Goal: Task Accomplishment & Management: Use online tool/utility

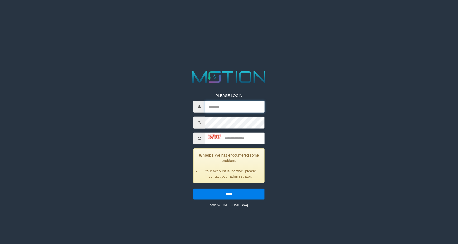
type input "**********"
click at [239, 139] on input "text" at bounding box center [234, 138] width 59 height 12
type input "****"
click at [193, 188] on input "*****" at bounding box center [228, 193] width 71 height 11
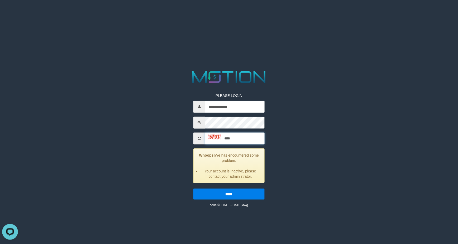
click at [193, 188] on input "*****" at bounding box center [228, 193] width 71 height 11
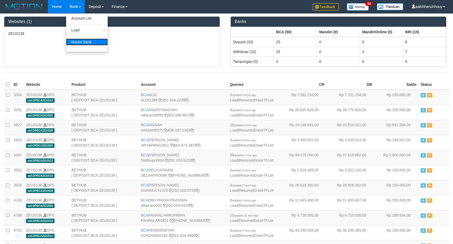
click at [80, 41] on link "Mutasi Bank" at bounding box center [87, 41] width 42 height 7
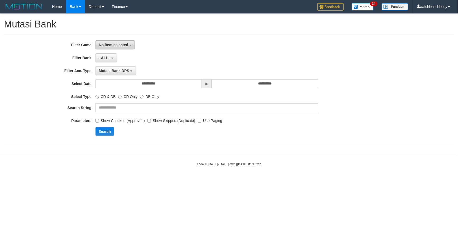
click at [122, 46] on span "No item selected" at bounding box center [113, 45] width 29 height 4
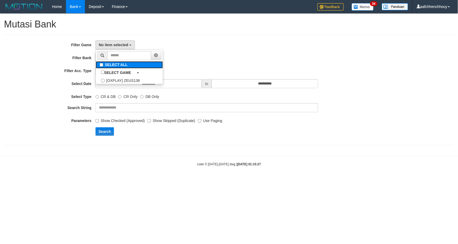
click at [114, 67] on label "SELECT ALL" at bounding box center [129, 64] width 67 height 7
select select "***"
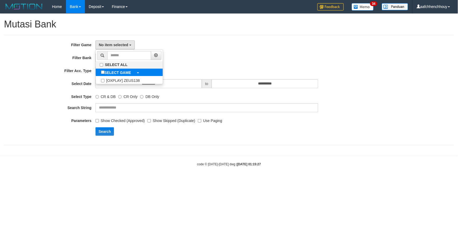
scroll to position [4, 0]
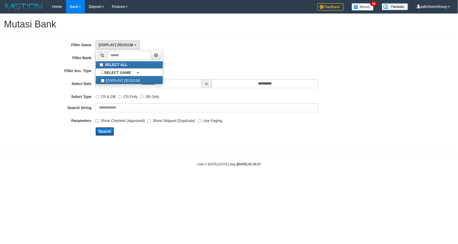
click at [103, 130] on button "Search" at bounding box center [104, 131] width 19 height 8
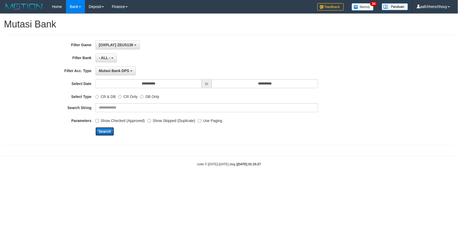
click at [103, 130] on button "Search" at bounding box center [104, 131] width 19 height 8
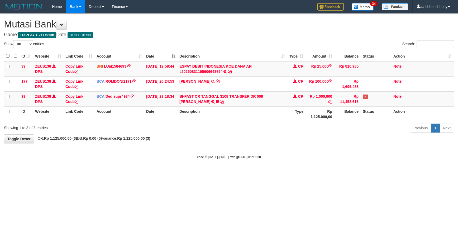
select select "***"
click at [270, 164] on html "Toggle navigation Home Bank Account List Load By Website Group [OXPLAY] ZEUS138…" at bounding box center [229, 86] width 458 height 172
click at [214, 99] on td "BI-FAST CR TANGGAL 3108 TRANSFER DR 008 TOTO TAUFIK HIDAYA BI-FAST CR TANGGAL :…" at bounding box center [232, 98] width 110 height 15
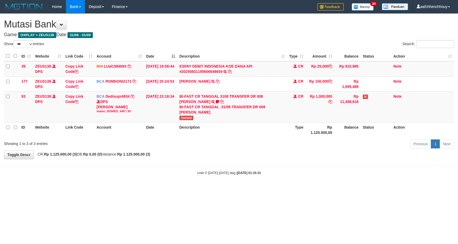
select select "***"
click at [186, 115] on span "Uwosmi" at bounding box center [186, 117] width 14 height 4
copy span "Uwosmi"
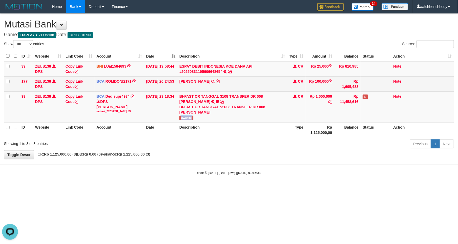
click at [215, 78] on td "ABDUL GAFUR SETORAN VIA CDM TANGGAL :31/08 31/08 WSID:Z3QA1 ABDUL GAFUR" at bounding box center [232, 83] width 110 height 15
click at [216, 80] on icon at bounding box center [218, 81] width 4 height 4
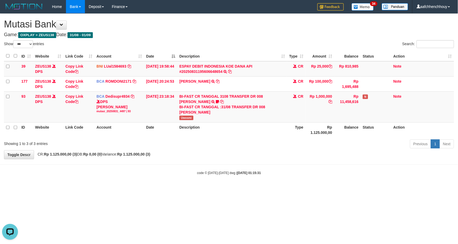
drag, startPoint x: 329, startPoint y: 183, endPoint x: 282, endPoint y: 151, distance: 56.7
click at [250, 154] on body "Toggle navigation Home Bank Account List Load By Website Group [OXPLAY] ZEUS138…" at bounding box center [229, 94] width 458 height 188
drag, startPoint x: 390, startPoint y: 104, endPoint x: 372, endPoint y: 107, distance: 18.5
click at [149, 172] on body "Toggle navigation Home Bank Account List Load By Website Group [OXPLAY] ZEUS138…" at bounding box center [229, 94] width 458 height 188
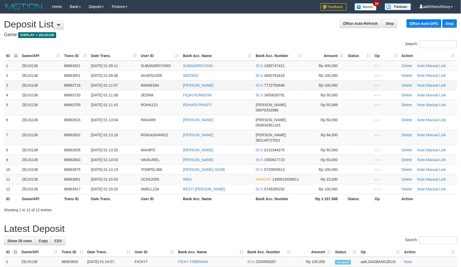
click at [123, 85] on td "[DATE] 01:11:07" at bounding box center [114, 85] width 50 height 10
drag, startPoint x: 206, startPoint y: 90, endPoint x: 2, endPoint y: 144, distance: 211.4
click at [209, 89] on tbody "1 ZEUS138 86863621 01/09/2025 01:09:11 SUBANDRIYONO SUBANDRIYONO BCA 1930747421…" at bounding box center [230, 127] width 453 height 133
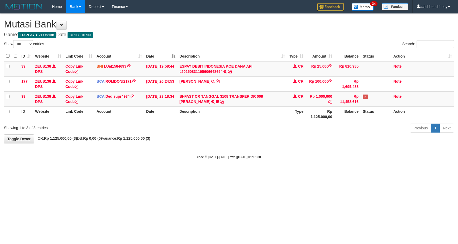
select select "***"
click at [238, 135] on html "Toggle navigation Home Bank Account List Load By Website Group [OXPLAY] ZEUS138…" at bounding box center [229, 86] width 458 height 172
drag, startPoint x: 261, startPoint y: 183, endPoint x: 17, endPoint y: 211, distance: 245.7
click at [251, 172] on html "Toggle navigation Home Bank Account List Load By Website Group [OXPLAY] ZEUS138…" at bounding box center [229, 86] width 458 height 172
drag, startPoint x: 206, startPoint y: 188, endPoint x: -94, endPoint y: 245, distance: 305.3
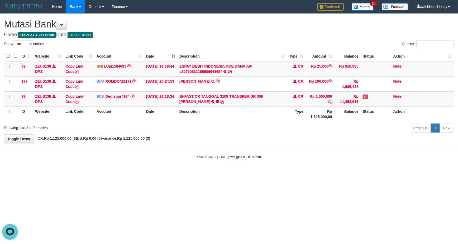
click at [0, 172] on html "Toggle navigation Home Bank Account List Load By Website Group [OXPLAY] ZEUS138…" at bounding box center [229, 86] width 458 height 172
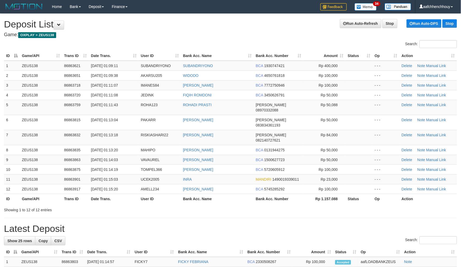
click at [153, 223] on h1 "Latest Deposit" at bounding box center [230, 228] width 453 height 11
drag, startPoint x: 227, startPoint y: 182, endPoint x: 217, endPoint y: 179, distance: 10.2
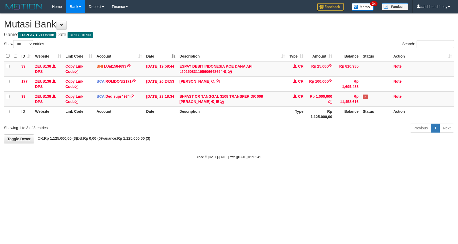
select select "***"
click at [216, 100] on icon at bounding box center [217, 102] width 3 height 4
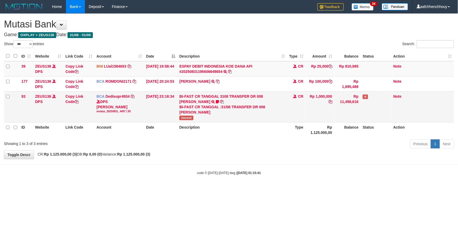
click at [195, 117] on td "BI-FAST CR TANGGAL 3108 TRANSFER DR 008 TOTO TAUFIK HIDAYA BI-FAST CR TANGGAL :…" at bounding box center [232, 106] width 110 height 31
click at [189, 118] on span "Uwosmi" at bounding box center [186, 117] width 14 height 4
copy span "Uwosmi"
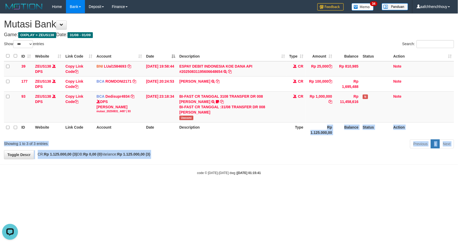
drag, startPoint x: 233, startPoint y: 154, endPoint x: 222, endPoint y: 162, distance: 14.0
click at [322, 125] on body "Toggle navigation Home Bank Account List Load By Website Group [OXPLAY] ZEUS138…" at bounding box center [229, 94] width 458 height 188
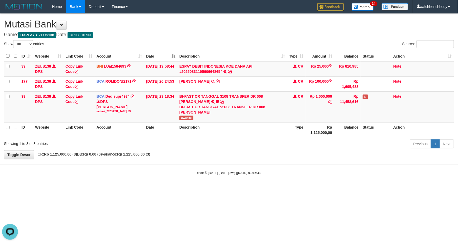
drag, startPoint x: 170, startPoint y: 165, endPoint x: -39, endPoint y: 218, distance: 216.0
click at [0, 188] on html "Toggle navigation Home Bank Account List Load By Website Group [OXPLAY] ZEUS138…" at bounding box center [229, 94] width 458 height 188
click at [239, 109] on div "BI-FAST CR TANGGAL :31/08 TRANSFER DR 008 [PERSON_NAME]" at bounding box center [231, 109] width 105 height 11
drag, startPoint x: 230, startPoint y: 191, endPoint x: 221, endPoint y: 201, distance: 12.7
click at [216, 188] on html "Toggle navigation Home Bank Account List Load By Website Group [OXPLAY] ZEUS138…" at bounding box center [229, 94] width 458 height 188
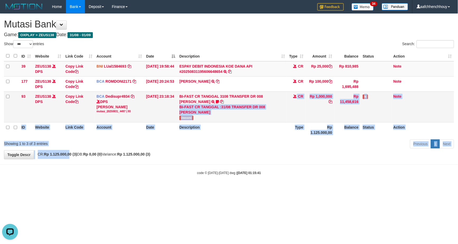
drag, startPoint x: 227, startPoint y: 114, endPoint x: 277, endPoint y: 105, distance: 50.4
click at [280, 104] on div "**********" at bounding box center [229, 86] width 458 height 145
click at [243, 109] on div "BI-FAST CR TANGGAL :31/08 TRANSFER DR 008 [PERSON_NAME]" at bounding box center [231, 109] width 105 height 11
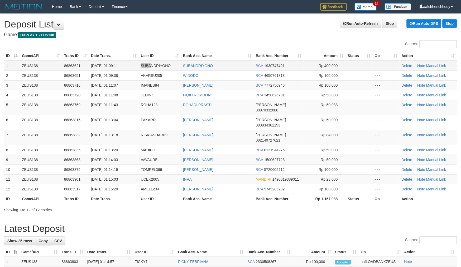
click at [149, 65] on tr "1 ZEUS138 86863621 01/09/2025 01:09:11 SUBANDRIYONO SUBANDRIYONO BCA 1930747421…" at bounding box center [230, 66] width 453 height 10
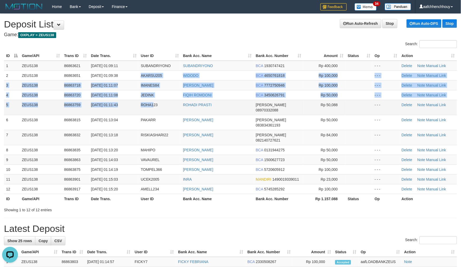
drag, startPoint x: 138, startPoint y: 69, endPoint x: 153, endPoint y: 103, distance: 37.3
click at [153, 103] on tbody "1 ZEUS138 86863621 01/09/2025 01:09:11 SUBANDRIYONO SUBANDRIYONO BCA 1930747421…" at bounding box center [230, 127] width 453 height 133
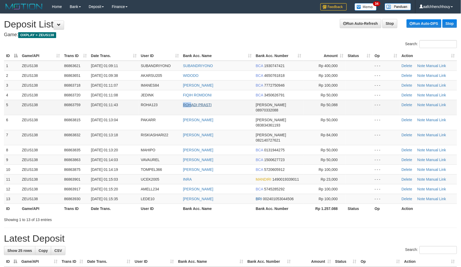
click at [192, 105] on tr "5 ZEUS138 86863759 01/09/2025 01:11:43 ROHA123 ROHADI PRASTI DANA 08970332088 R…" at bounding box center [230, 107] width 453 height 15
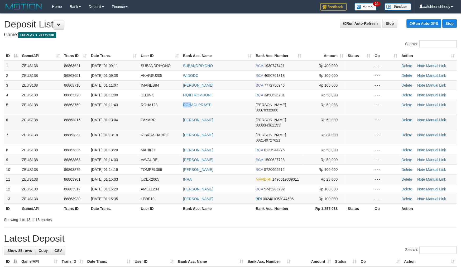
click at [195, 115] on td "[PERSON_NAME]" at bounding box center [217, 122] width 73 height 15
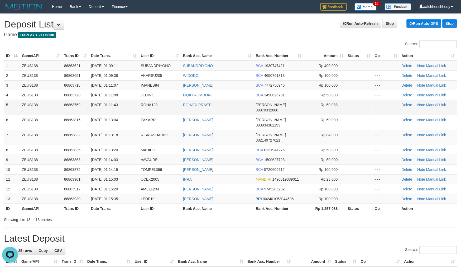
click at [323, 104] on td "Rp 50,088" at bounding box center [324, 107] width 42 height 15
drag, startPoint x: 153, startPoint y: 49, endPoint x: 6, endPoint y: 73, distance: 149.5
click at [151, 50] on div "ID Game/API Trans ID Date Trans. User ID Bank Acc. Name Bank Acc. Number Amount…" at bounding box center [230, 131] width 461 height 165
drag, startPoint x: 225, startPoint y: 45, endPoint x: 85, endPoint y: 74, distance: 142.8
click at [213, 48] on div "Search: ID Game/API Trans ID Date Trans. User ID Bank Acc. Name Bank Acc. Numbe…" at bounding box center [230, 131] width 453 height 182
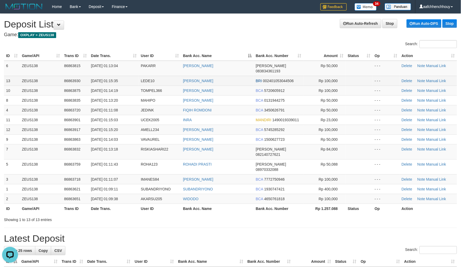
drag, startPoint x: 196, startPoint y: 35, endPoint x: 7, endPoint y: 78, distance: 194.0
drag, startPoint x: 201, startPoint y: 57, endPoint x: 204, endPoint y: 58, distance: 2.8
click at [204, 58] on th "Bank Acc. Name" at bounding box center [217, 56] width 73 height 10
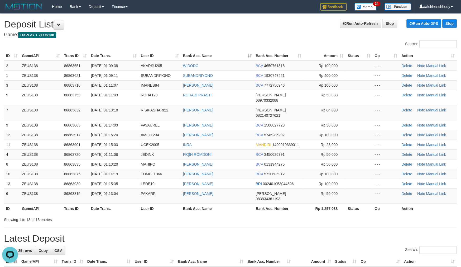
click at [206, 59] on th "Bank Acc. Name" at bounding box center [217, 56] width 73 height 10
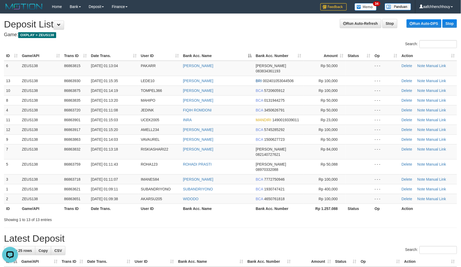
click at [203, 59] on th "Bank Acc. Name" at bounding box center [217, 56] width 73 height 10
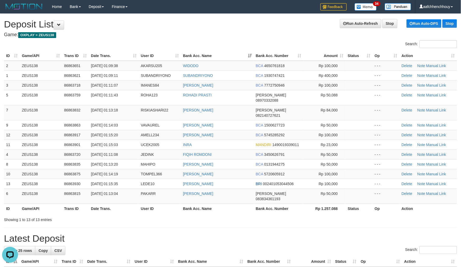
click at [202, 59] on th "Bank Acc. Name" at bounding box center [217, 56] width 73 height 10
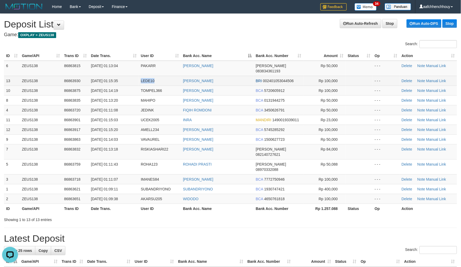
click at [128, 78] on td "01/09/2025 01:15:35" at bounding box center [114, 81] width 50 height 10
click at [147, 64] on tbody "6 ZEUS138 86863815 01/09/2025 01:13:04 PAKARR AHMAD FAISAL DANA 083834361193 Rp…" at bounding box center [230, 132] width 453 height 143
click at [180, 61] on table "ID Game/API Trans ID Date Trans. User ID Bank Acc. Name Bank Acc. Number Amount…" at bounding box center [230, 132] width 453 height 162
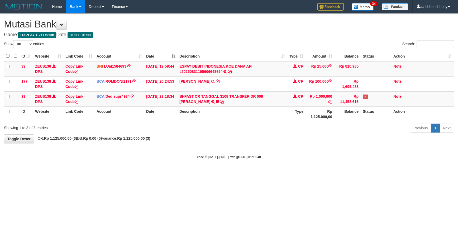
select select "***"
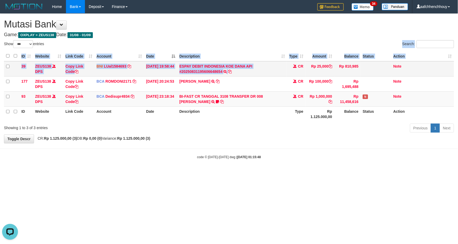
drag, startPoint x: 286, startPoint y: 45, endPoint x: 278, endPoint y: 64, distance: 20.9
click at [275, 65] on div "Show ** ** ** *** entries Search: ID Website Link Code Account Date Description…" at bounding box center [229, 87] width 450 height 94
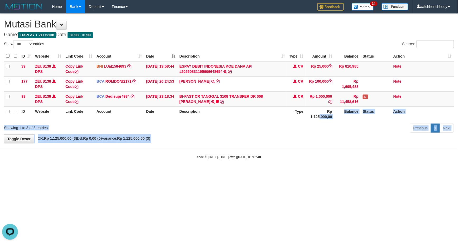
drag, startPoint x: 289, startPoint y: 128, endPoint x: 147, endPoint y: 163, distance: 146.5
click at [147, 163] on html "Toggle navigation Home Bank Account List Load By Website Group [OXPLAY] ZEUS138…" at bounding box center [229, 86] width 458 height 172
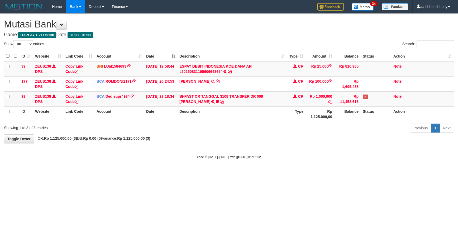
select select "***"
drag, startPoint x: 107, startPoint y: 117, endPoint x: 2, endPoint y: 143, distance: 108.2
click at [120, 111] on div "Show ** ** ** *** entries Search: ID Website Link Code Account Date Description…" at bounding box center [229, 87] width 450 height 94
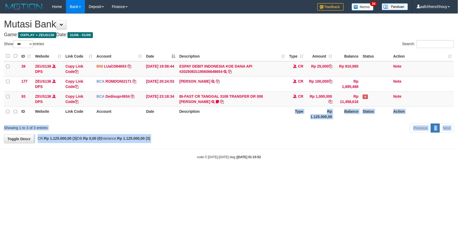
drag, startPoint x: 191, startPoint y: 126, endPoint x: 15, endPoint y: 166, distance: 180.0
click at [104, 145] on body "Toggle navigation Home Bank Account List Load By Website Group [OXPLAY] ZEUS138…" at bounding box center [229, 86] width 458 height 172
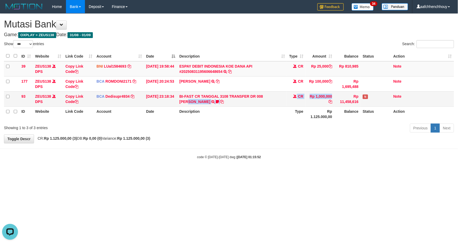
click at [284, 97] on tr "93 ZEUS138 DPS Copy Link Code BCA Dedisupr4934 DPS [PERSON_NAME] mutasi_2025083…" at bounding box center [229, 98] width 450 height 15
drag, startPoint x: 288, startPoint y: 112, endPoint x: 176, endPoint y: 148, distance: 117.5
click at [192, 142] on div "**********" at bounding box center [229, 78] width 458 height 129
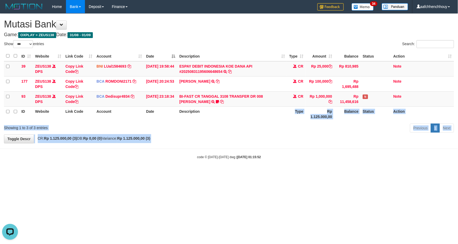
drag, startPoint x: 295, startPoint y: 110, endPoint x: 296, endPoint y: 113, distance: 3.2
click at [289, 115] on body "Toggle navigation Home Bank Account List Load By Website Group [OXPLAY] ZEUS138…" at bounding box center [229, 86] width 458 height 172
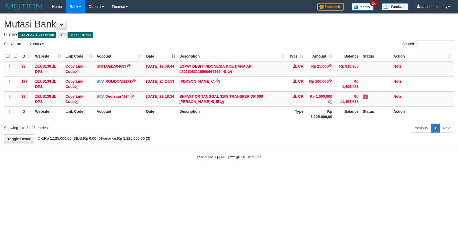
select select "***"
click at [234, 145] on body "Toggle navigation Home Bank Account List Load By Website Group [OXPLAY] ZEUS138…" at bounding box center [229, 86] width 458 height 172
drag, startPoint x: 286, startPoint y: 139, endPoint x: 1, endPoint y: 197, distance: 291.1
click at [32, 172] on html "Toggle navigation Home Bank Account List Load By Website Group [OXPLAY] ZEUS138…" at bounding box center [229, 86] width 458 height 172
drag, startPoint x: 212, startPoint y: 138, endPoint x: 95, endPoint y: 168, distance: 120.1
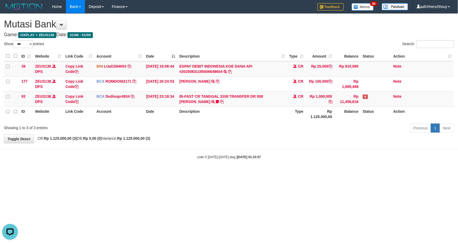
click at [0, 172] on html "Toggle navigation Home Bank Account List Load By Website Group [OXPLAY] ZEUS138…" at bounding box center [229, 86] width 458 height 172
select select "***"
click at [180, 162] on html "Toggle navigation Home Bank Account List Load By Website Group [OXPLAY] ZEUS138…" at bounding box center [229, 86] width 458 height 172
drag, startPoint x: 187, startPoint y: 145, endPoint x: 207, endPoint y: 114, distance: 37.0
click at [191, 141] on body "Toggle navigation Home Bank Account List Load By Website Group [OXPLAY] ZEUS138…" at bounding box center [229, 86] width 458 height 172
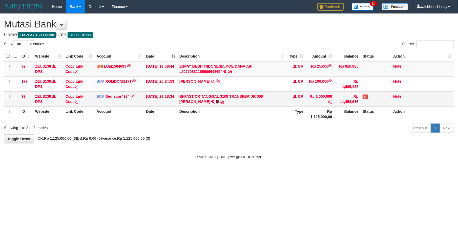
click at [216, 101] on icon at bounding box center [217, 102] width 3 height 4
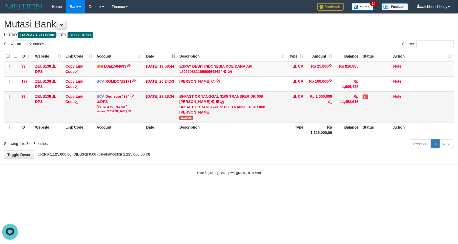
click at [183, 114] on div "BI-FAST CR TANGGAL :31/08 TRANSFER DR 008 [PERSON_NAME]" at bounding box center [231, 109] width 105 height 11
click at [183, 118] on span "Uwosmi" at bounding box center [186, 117] width 14 height 4
copy span "Uwosmi"
drag, startPoint x: 278, startPoint y: 36, endPoint x: 279, endPoint y: 43, distance: 7.7
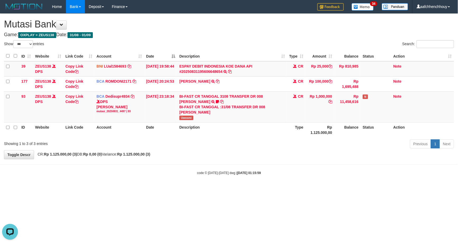
click at [280, 35] on h4 "Game: OXPLAY > ZEUS138 Date: 31/08 - 01/09" at bounding box center [229, 34] width 450 height 5
drag, startPoint x: 312, startPoint y: 62, endPoint x: 57, endPoint y: 129, distance: 263.6
click at [333, 53] on table "ID Website Link Code Account Date Description Type Amount Balance Status Action…" at bounding box center [229, 94] width 450 height 86
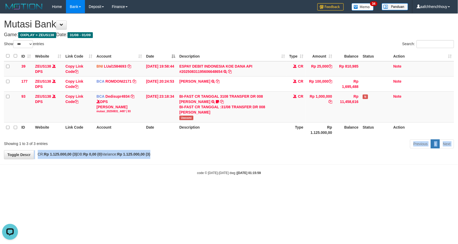
drag, startPoint x: 322, startPoint y: 111, endPoint x: 18, endPoint y: 182, distance: 312.0
click at [0, 188] on html "Toggle navigation Home Bank Account List Load By Website Group [OXPLAY] ZEUS138…" at bounding box center [229, 94] width 458 height 188
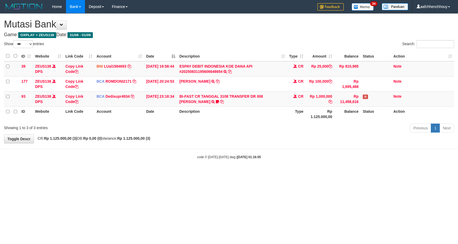
select select "***"
drag, startPoint x: 361, startPoint y: 156, endPoint x: 105, endPoint y: 224, distance: 265.4
click at [317, 169] on html "Toggle navigation Home Bank Account List Load By Website Group [OXPLAY] ZEUS138…" at bounding box center [229, 86] width 458 height 172
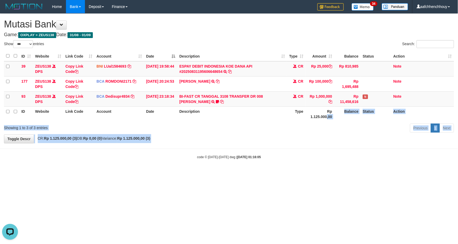
drag, startPoint x: 231, startPoint y: 139, endPoint x: 227, endPoint y: 138, distance: 4.6
click at [227, 139] on div "**********" at bounding box center [229, 78] width 458 height 129
drag, startPoint x: 287, startPoint y: 157, endPoint x: 264, endPoint y: 212, distance: 59.3
click at [51, 172] on html "Toggle navigation Home Bank Account List Load By Website Group [OXPLAY] ZEUS138…" at bounding box center [229, 86] width 458 height 172
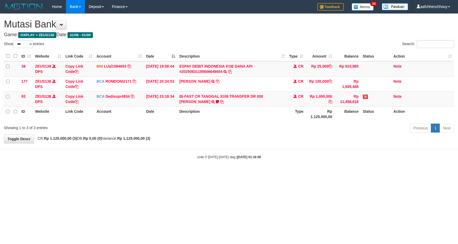
select select "***"
click at [393, 94] on link "Note" at bounding box center [397, 96] width 8 height 4
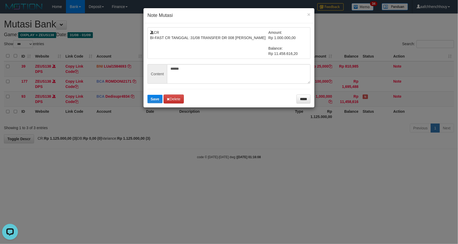
drag, startPoint x: 262, startPoint y: 123, endPoint x: 314, endPoint y: 95, distance: 58.8
click at [265, 113] on body "Toggle navigation Home Bank Account List Load By Website Group [OXPLAY] ZEUS138…" at bounding box center [229, 86] width 458 height 172
click at [147, 95] on button "Save" at bounding box center [154, 99] width 15 height 8
click at [316, 101] on div "× Note Mutasi CR BI-FAST CR TANGGAL :31/08 TRANSFER DR 008 TOTO TAUFIK HIDAYA A…" at bounding box center [229, 122] width 458 height 244
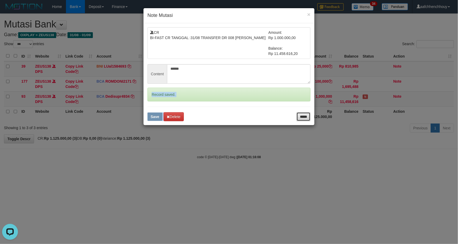
click at [301, 114] on input "*****" at bounding box center [303, 116] width 14 height 9
click at [301, 115] on div "× Note Mutasi CR BI-FAST CR TANGGAL :31/08 TRANSFER DR 008 TOTO TAUFIK HIDAYA A…" at bounding box center [229, 122] width 458 height 244
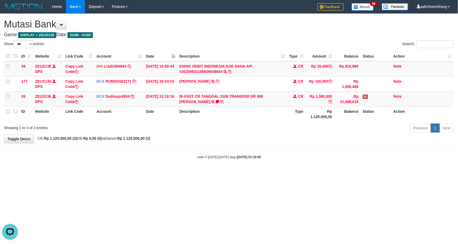
click at [301, 115] on div at bounding box center [229, 122] width 458 height 244
drag, startPoint x: 271, startPoint y: 159, endPoint x: 179, endPoint y: 183, distance: 95.0
click at [105, 172] on html "Toggle navigation Home Bank Account List Load By Website Group [OXPLAY] ZEUS138…" at bounding box center [229, 86] width 458 height 172
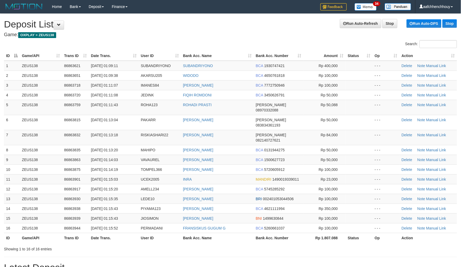
click at [219, 40] on div at bounding box center [115, 40] width 230 height 0
click at [204, 40] on div "Search:" at bounding box center [230, 44] width 461 height 9
click at [185, 46] on div "Search: ID Game/API Trans ID Date Trans. User ID Bank Acc. Name Bank Acc. Numbe…" at bounding box center [230, 145] width 453 height 211
click at [180, 46] on div "Search:" at bounding box center [230, 44] width 461 height 9
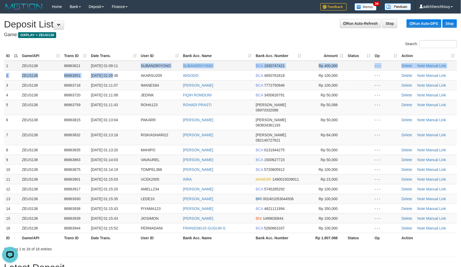
click at [125, 67] on tbody "1 ZEUS138 86863621 01/09/2025 01:09:11 SUBANDRIYONO SUBANDRIYONO BCA 1930747421…" at bounding box center [230, 147] width 453 height 172
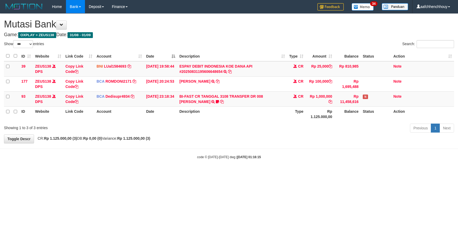
select select "***"
click at [276, 143] on html "Toggle navigation Home Bank Account List Load By Website Group [OXPLAY] ZEUS138…" at bounding box center [229, 86] width 458 height 172
select select "***"
drag, startPoint x: 185, startPoint y: 106, endPoint x: 204, endPoint y: 106, distance: 18.5
click at [206, 106] on th "Description" at bounding box center [232, 113] width 110 height 15
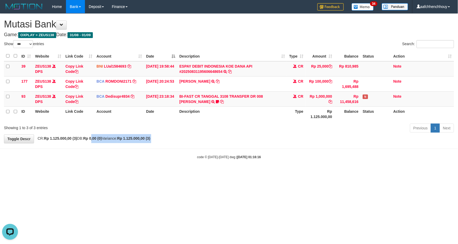
drag, startPoint x: 170, startPoint y: 119, endPoint x: 29, endPoint y: 165, distance: 148.5
click at [7, 164] on body "Toggle navigation Home Bank Account List Load By Website Group [OXPLAY] ZEUS138…" at bounding box center [229, 86] width 458 height 172
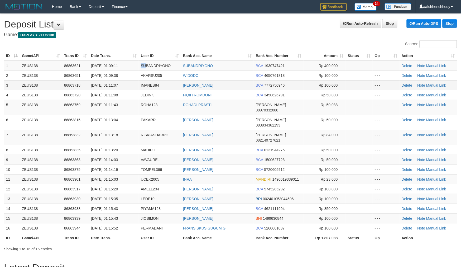
drag, startPoint x: 0, startPoint y: 0, endPoint x: 94, endPoint y: 89, distance: 128.9
click at [115, 79] on tbody "1 ZEUS138 86863621 [DATE] 01:09:11 SUBANDRIYONO SUBANDRIYONO BCA 1930747421 Rp …" at bounding box center [230, 147] width 453 height 172
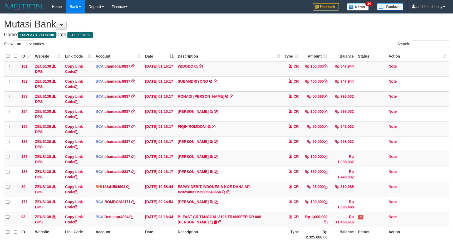
select select "***"
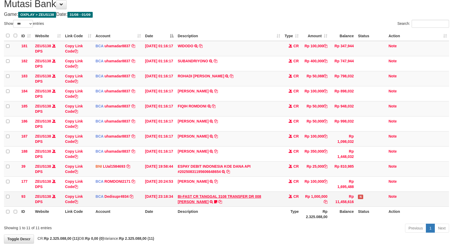
scroll to position [50, 0]
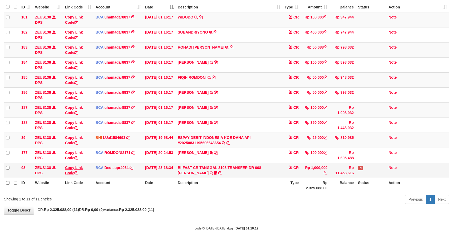
click at [81, 170] on tbody "181 ZEUS138 DPS Copy Link Code BCA uhamadar8837 DPS MUHAMAD ARYA MAFIUDIN mutas…" at bounding box center [227, 95] width 446 height 166
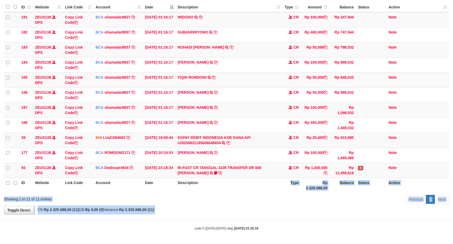
drag, startPoint x: 275, startPoint y: 192, endPoint x: 268, endPoint y: 192, distance: 7.9
click at [274, 191] on body "Toggle navigation Home Bank Account List Load By Website Group [OXPLAY] ZEUS138…" at bounding box center [226, 97] width 453 height 293
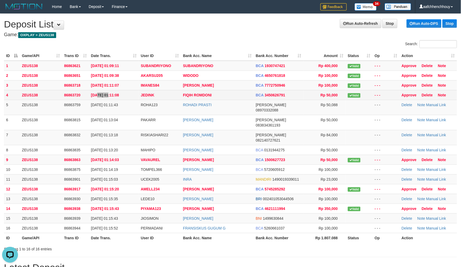
drag, startPoint x: 110, startPoint y: 90, endPoint x: 107, endPoint y: 93, distance: 3.7
click at [107, 93] on span "01/09/2025 01:11:08" at bounding box center [105, 95] width 28 height 4
click at [135, 107] on td "[DATE] 01:11:43" at bounding box center [114, 107] width 50 height 15
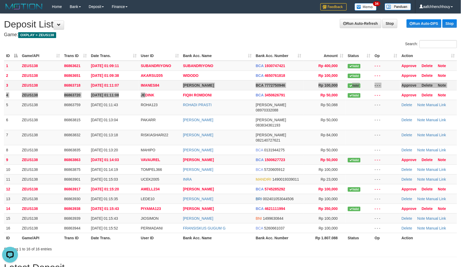
drag, startPoint x: 144, startPoint y: 90, endPoint x: 183, endPoint y: 81, distance: 40.2
click at [183, 81] on tbody "1 ZEUS138 86863621 01/09/2025 01:09:11 SUBANDRIYONO SUBANDRIYONO BCA 1930747421…" at bounding box center [230, 147] width 453 height 172
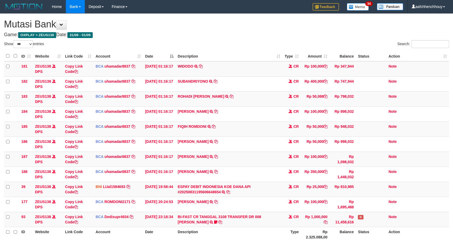
select select "***"
click at [214, 158] on icon at bounding box center [216, 156] width 4 height 4
drag, startPoint x: 212, startPoint y: 157, endPoint x: 457, endPoint y: 120, distance: 247.7
click at [214, 157] on icon at bounding box center [216, 156] width 4 height 4
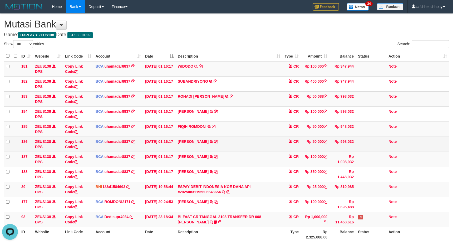
click at [235, 152] on tbody "181 ZEUS138 DPS Copy Link Code BCA uhamadar8837 DPS MUHAMAD ARYA MAFIUDIN mutas…" at bounding box center [227, 144] width 446 height 166
click at [207, 138] on td "RIKI RIKANA TRSF E-BANKING CR 0109/FTSCY/WS95031 50000.00RIKI RIKANA" at bounding box center [229, 143] width 107 height 15
click at [214, 139] on icon at bounding box center [216, 141] width 4 height 4
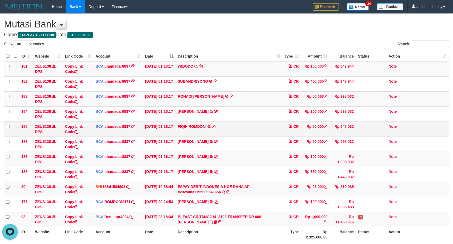
click at [255, 132] on tr "185 ZEUS138 DPS Copy Link Code BCA uhamadar8837 DPS MUHAMAD ARYA MAFIUDIN mutas…" at bounding box center [227, 128] width 446 height 15
click at [216, 125] on td "FIQIH ROMDONI TRSF E-BANKING CR 0109/FTSCY/WS95031 50000.00FIQIH ROMDONI" at bounding box center [229, 128] width 107 height 15
click at [215, 125] on icon at bounding box center [214, 126] width 4 height 4
drag, startPoint x: 215, startPoint y: 125, endPoint x: 231, endPoint y: 123, distance: 16.2
click at [215, 125] on icon at bounding box center [214, 126] width 4 height 4
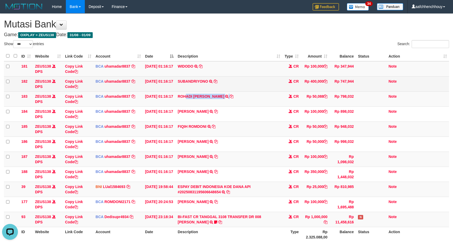
drag, startPoint x: 186, startPoint y: 99, endPoint x: 197, endPoint y: 84, distance: 18.8
click at [195, 87] on tbody "181 ZEUS138 DPS Copy Link Code BCA uhamadar8837 DPS MUHAMAD ARYA MAFIUDIN mutas…" at bounding box center [227, 144] width 446 height 166
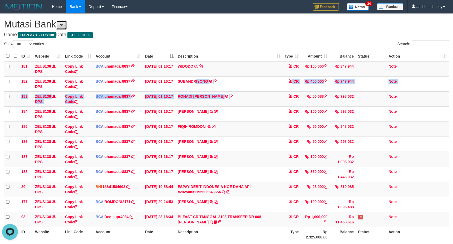
click at [63, 25] on span at bounding box center [62, 25] width 4 height 4
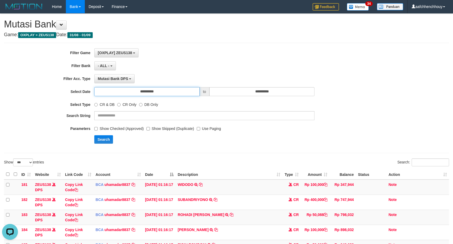
click at [177, 92] on input "**********" at bounding box center [146, 91] width 105 height 9
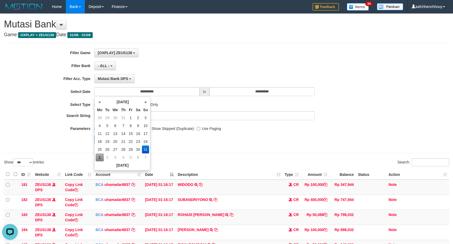
click at [100, 155] on td "1" at bounding box center [100, 157] width 8 height 8
type input "**********"
drag, startPoint x: 64, startPoint y: 135, endPoint x: 98, endPoint y: 134, distance: 33.8
click at [64, 135] on div "Search" at bounding box center [189, 139] width 378 height 8
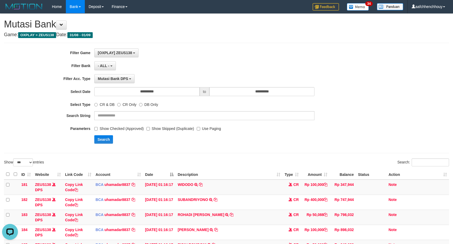
click at [108, 134] on div "**********" at bounding box center [189, 97] width 378 height 99
click at [107, 136] on button "Search" at bounding box center [103, 139] width 19 height 8
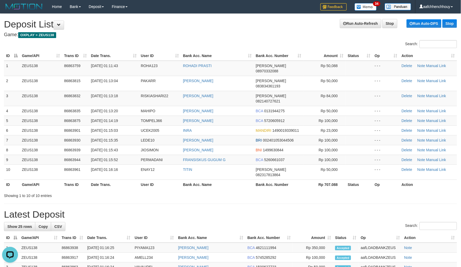
click at [83, 48] on div "Search: ID Game/API Trans ID Date Trans. User ID Bank Acc. Name Bank Acc. Numbe…" at bounding box center [230, 119] width 453 height 158
click at [437, 66] on link "Manual Link" at bounding box center [436, 66] width 20 height 4
click at [426, 64] on link "Manual Link" at bounding box center [436, 66] width 20 height 4
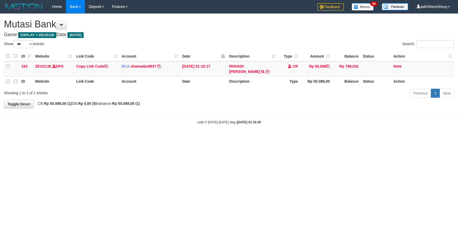
select select "***"
click at [383, 104] on html "Toggle navigation Home Bank Account List Load By Website Group [OXPLAY] ZEUS138…" at bounding box center [229, 69] width 458 height 138
click at [265, 70] on icon at bounding box center [267, 72] width 4 height 4
copy body "code © [DATE]-[DATE] dwg | [DATE] 01:16:30"
click at [265, 70] on icon at bounding box center [267, 72] width 4 height 4
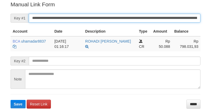
drag, startPoint x: 0, startPoint y: 0, endPoint x: 114, endPoint y: 30, distance: 118.0
click at [89, 17] on input "**********" at bounding box center [115, 18] width 172 height 9
click at [11, 100] on button "Save" at bounding box center [18, 104] width 15 height 8
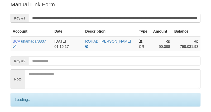
click at [146, 17] on input "**********" at bounding box center [115, 18] width 172 height 9
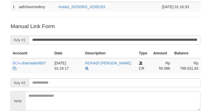
scroll to position [67, 0]
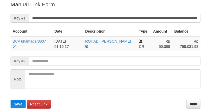
click at [144, 17] on input "**********" at bounding box center [115, 18] width 172 height 9
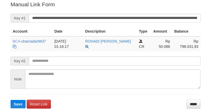
click at [11, 100] on button "Save" at bounding box center [18, 104] width 15 height 8
click at [169, 21] on input "**********" at bounding box center [115, 18] width 172 height 9
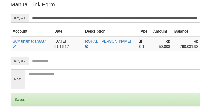
scroll to position [106, 0]
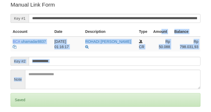
drag, startPoint x: 162, startPoint y: 37, endPoint x: -69, endPoint y: 85, distance: 235.6
click at [0, 85] on html "Deposit Detail Game/API Trans ID Date Trans. User ID Bank Acc. Name Bank Acc. N…" at bounding box center [105, 25] width 211 height 263
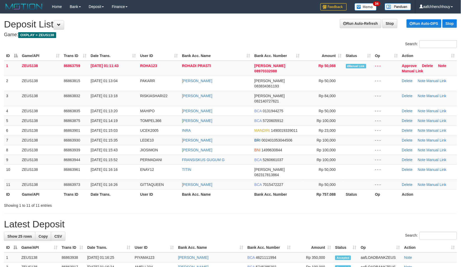
drag, startPoint x: 176, startPoint y: 195, endPoint x: 3, endPoint y: 194, distance: 172.1
drag, startPoint x: 119, startPoint y: 117, endPoint x: 39, endPoint y: 117, distance: 79.9
click at [119, 125] on tr "6 ZEUS138 86863901 01/09/2025 01:15:03 UCEK2005 INRA MANDIRI 1490019339011 Rp 2…" at bounding box center [230, 130] width 453 height 10
drag, startPoint x: 263, startPoint y: 116, endPoint x: 12, endPoint y: 151, distance: 253.6
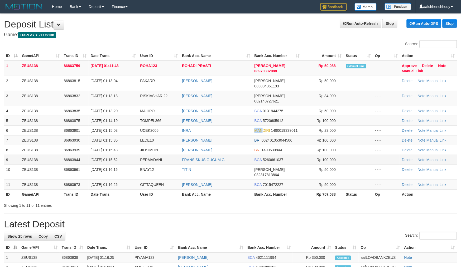
click at [255, 125] on tr "6 ZEUS138 86863901 01/09/2025 01:15:03 UCEK2005 INRA MANDIRI 1490019339011 Rp 2…" at bounding box center [230, 130] width 453 height 10
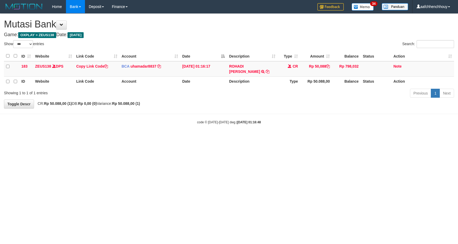
select select "***"
click at [287, 130] on html "Toggle navigation Home Bank Account List Load By Website Group [OXPLAY] ZEUS138…" at bounding box center [229, 69] width 458 height 138
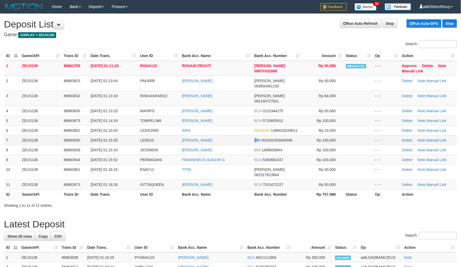
click at [253, 135] on tr "7 ZEUS138 86863930 01/09/2025 01:15:35 LEDE10 ALFONSIUS LETS BRI 00240105304450…" at bounding box center [230, 140] width 453 height 10
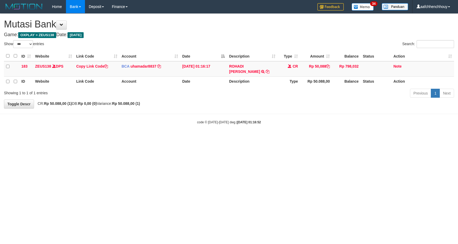
select select "***"
drag, startPoint x: 279, startPoint y: 153, endPoint x: 277, endPoint y: 164, distance: 10.6
click at [278, 138] on html "Toggle navigation Home Bank Account List Load By Website Group [OXPLAY] ZEUS138…" at bounding box center [229, 69] width 458 height 138
drag, startPoint x: 277, startPoint y: 164, endPoint x: 159, endPoint y: 163, distance: 117.8
click at [164, 138] on html "Toggle navigation Home Bank Account List Load By Website Group [OXPLAY] ZEUS138…" at bounding box center [229, 69] width 458 height 138
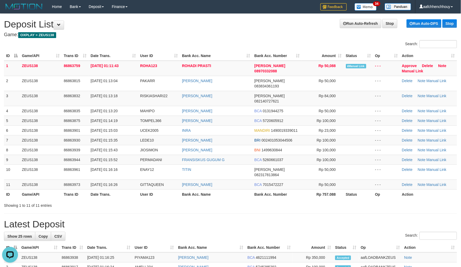
drag, startPoint x: 147, startPoint y: 51, endPoint x: 132, endPoint y: 53, distance: 15.5
click at [144, 51] on tr "ID Game/API Trans ID Date Trans. User ID Bank Acc. Name Bank Acc. Number Amount…" at bounding box center [230, 56] width 453 height 10
click at [113, 68] on td "01/09/2025 01:11:43" at bounding box center [114, 68] width 50 height 15
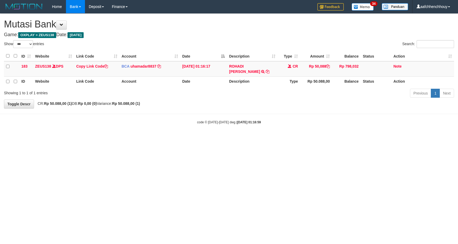
select select "***"
drag, startPoint x: 327, startPoint y: 148, endPoint x: 447, endPoint y: 107, distance: 127.0
click at [328, 138] on html "Toggle navigation Home Bank Account List Load By Website Group [OXPLAY] ZEUS138…" at bounding box center [229, 69] width 458 height 138
select select "***"
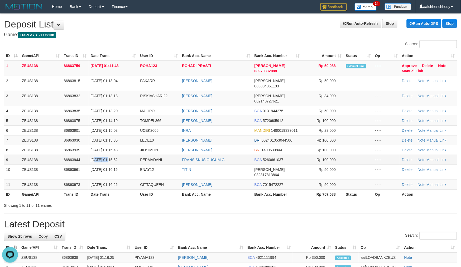
drag, startPoint x: 93, startPoint y: 156, endPoint x: 90, endPoint y: 152, distance: 4.6
click at [88, 154] on tr "9 ZEUS138 86863944 01/09/2025 01:15:52 PERMADANI FRANSISKUS GUGUM G BCA 5260661…" at bounding box center [230, 159] width 453 height 10
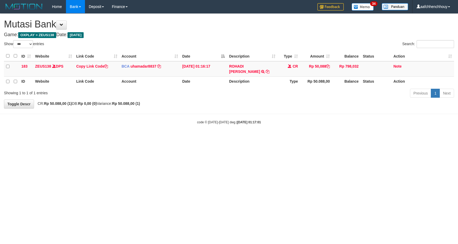
select select "***"
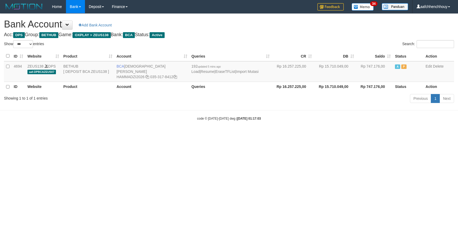
select select "***"
click at [147, 75] on icon at bounding box center [147, 77] width 4 height 4
click at [256, 71] on link "Import Mutasi" at bounding box center [247, 71] width 22 height 4
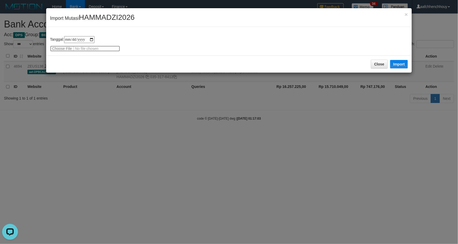
click at [59, 46] on input "file" at bounding box center [85, 49] width 70 height 6
type input "**********"
click at [399, 64] on button "Import" at bounding box center [399, 64] width 18 height 8
click at [64, 51] on div "**********" at bounding box center [229, 43] width 358 height 15
click at [62, 51] on input "file" at bounding box center [85, 49] width 70 height 6
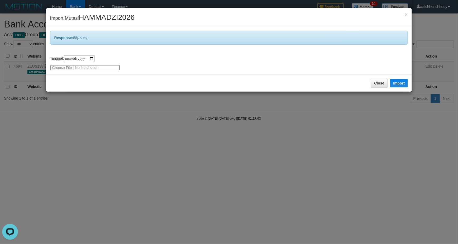
drag, startPoint x: 62, startPoint y: 65, endPoint x: 170, endPoint y: 103, distance: 114.3
click at [170, 103] on div "**********" at bounding box center [229, 122] width 458 height 244
click at [170, 102] on div "**********" at bounding box center [229, 122] width 458 height 244
click at [358, 85] on div "Close Import" at bounding box center [229, 82] width 366 height 17
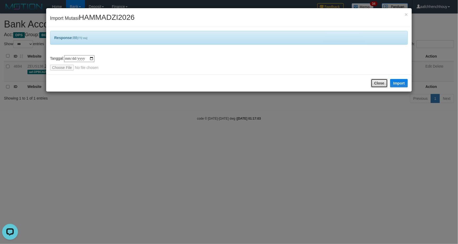
click at [372, 83] on button "Close" at bounding box center [379, 83] width 17 height 9
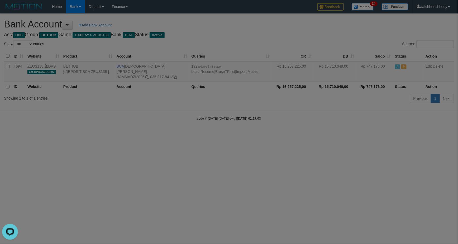
click at [377, 81] on div at bounding box center [229, 122] width 458 height 244
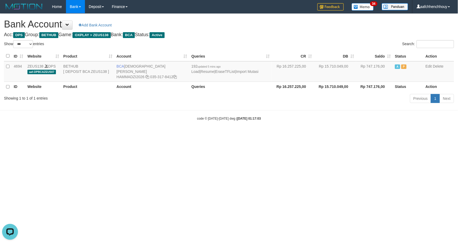
drag, startPoint x: 280, startPoint y: 128, endPoint x: 273, endPoint y: 129, distance: 7.2
click at [275, 130] on html "Toggle navigation Home Bank Account List Load By Website Group [OXPLAY] ZEUS138…" at bounding box center [229, 67] width 458 height 134
select select "***"
click at [251, 130] on html "Toggle navigation Home Bank Account List Load By Website Group [OXPLAY] ZEUS138…" at bounding box center [229, 67] width 458 height 134
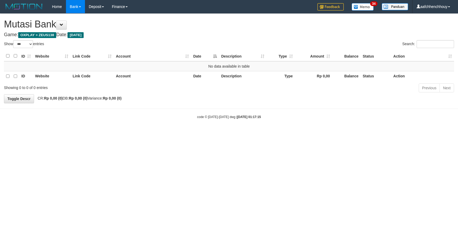
select select "***"
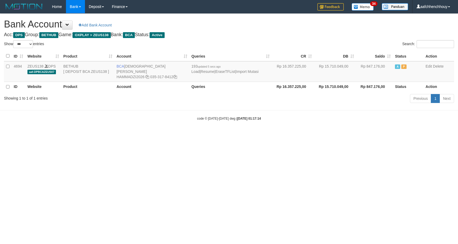
select select "***"
drag, startPoint x: 207, startPoint y: 89, endPoint x: 190, endPoint y: 90, distance: 16.9
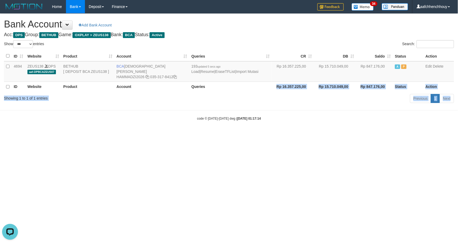
click at [219, 83] on body "Toggle navigation Home Bank Account List Load By Website Group [OXPLAY] ZEUS138…" at bounding box center [229, 67] width 458 height 134
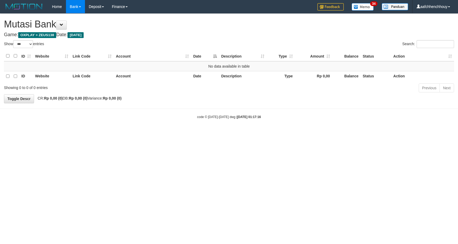
select select "***"
drag, startPoint x: 296, startPoint y: 154, endPoint x: 297, endPoint y: 146, distance: 8.2
click at [298, 132] on html "Toggle navigation Home Bank Account List Load By Website Group [OXPLAY] ZEUS138…" at bounding box center [229, 66] width 458 height 132
drag, startPoint x: 426, startPoint y: 109, endPoint x: 288, endPoint y: 154, distance: 144.6
click at [98, 132] on html "Toggle navigation Home Bank Account List Load By Website Group [OXPLAY] ZEUS138…" at bounding box center [229, 66] width 458 height 132
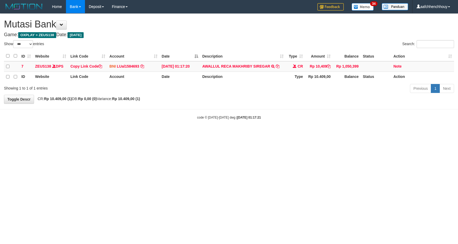
select select "***"
click at [424, 86] on link "Previous" at bounding box center [420, 88] width 21 height 9
click at [279, 65] on td "AWALLUL RECA MAKHRIBY SIREGAR TRANSFER DARI SDR AWALLUL RECA MAKHRIBY SIREGAR" at bounding box center [243, 66] width 86 height 10
click at [279, 65] on icon at bounding box center [277, 66] width 4 height 4
click at [278, 65] on icon at bounding box center [277, 66] width 4 height 4
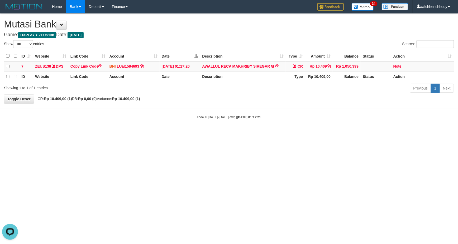
drag, startPoint x: 211, startPoint y: 172, endPoint x: 209, endPoint y: 152, distance: 20.1
click at [209, 133] on html "Toggle navigation Home Bank Account List Load By Website Group [OXPLAY] ZEUS138…" at bounding box center [229, 66] width 458 height 133
drag, startPoint x: 228, startPoint y: 164, endPoint x: 46, endPoint y: 202, distance: 186.0
click at [53, 133] on html "Toggle navigation Home Bank Account List Load By Website Group [OXPLAY] ZEUS138…" at bounding box center [229, 66] width 458 height 133
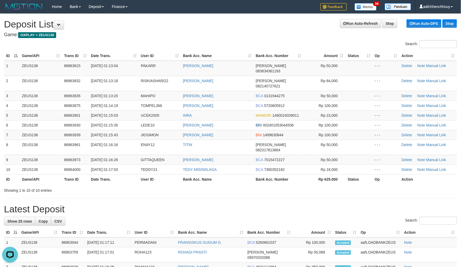
click at [117, 49] on div "ID Game/API Trans ID Date Trans. User ID Bank Acc. Name Bank Acc. Number Amount…" at bounding box center [230, 117] width 461 height 136
click at [105, 110] on tr "5 ZEUS138 86863901 01/09/2025 01:15:03 UCEK2005 INRA MANDIRI 1490019339011 Rp 2…" at bounding box center [230, 115] width 453 height 10
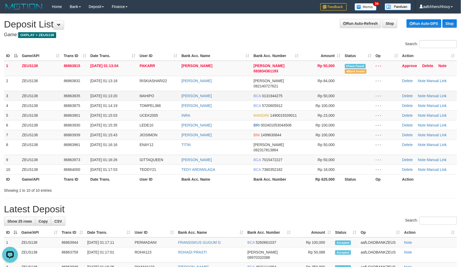
click at [90, 91] on tr "3 ZEUS138 86863835 01/09/2025 01:13:20 MAHIPO FASIKHUDIN AHMAD BCA 0131944275 R…" at bounding box center [230, 96] width 453 height 10
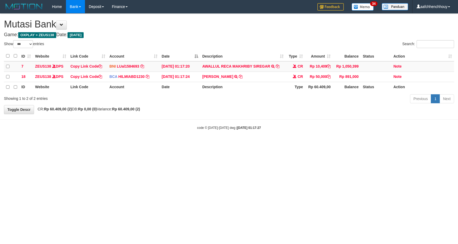
select select "***"
click at [261, 135] on html "Toggle navigation Home Bank Account List Load By Website Group [OXPLAY] ZEUS138…" at bounding box center [229, 71] width 458 height 143
drag, startPoint x: 236, startPoint y: 72, endPoint x: 236, endPoint y: 75, distance: 2.6
click at [236, 72] on td "AHMAD FAISAL TRSF E-BANKING CR 0109/FTSCY/WS95051 50000.002025090168766929 TRFD…" at bounding box center [243, 76] width 86 height 10
click at [239, 76] on icon at bounding box center [241, 77] width 4 height 4
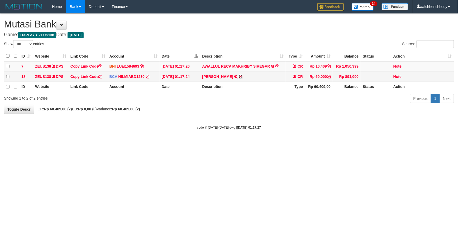
click at [239, 76] on icon at bounding box center [241, 77] width 4 height 4
drag, startPoint x: 168, startPoint y: 112, endPoint x: 133, endPoint y: 129, distance: 38.8
click at [143, 120] on body "Toggle navigation Home Bank Account List Load By Website Group [OXPLAY] ZEUS138…" at bounding box center [229, 71] width 458 height 143
select select "***"
drag, startPoint x: 323, startPoint y: 33, endPoint x: 184, endPoint y: 90, distance: 150.6
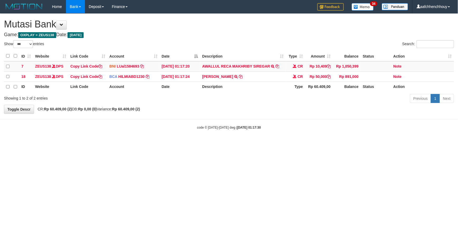
click at [323, 36] on h4 "Game: OXPLAY > ZEUS138 Date: [DATE]" at bounding box center [229, 34] width 450 height 5
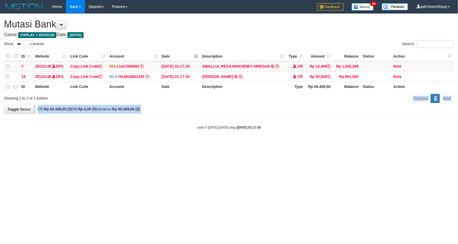
drag, startPoint x: 242, startPoint y: 103, endPoint x: 94, endPoint y: 148, distance: 154.3
click at [95, 143] on html "Toggle navigation Home Bank Account List Load By Website Group [OXPLAY] ZEUS138…" at bounding box center [229, 71] width 458 height 143
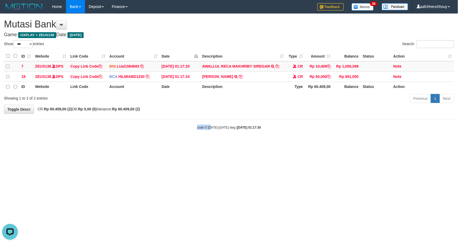
drag, startPoint x: 266, startPoint y: 122, endPoint x: -104, endPoint y: 205, distance: 379.1
click at [0, 143] on html "Toggle navigation Home Bank Account List Load By Website Group [OXPLAY] ZEUS138…" at bounding box center [229, 71] width 458 height 143
click at [293, 56] on th "Type" at bounding box center [294, 56] width 19 height 10
drag, startPoint x: 334, startPoint y: 77, endPoint x: 323, endPoint y: 85, distance: 13.7
click at [338, 75] on tr "18 ZEUS138 DPS Copy Link Code BCA HILMIABD1230 DPS HILMI ABDILLAH mutasi_202509…" at bounding box center [229, 76] width 450 height 10
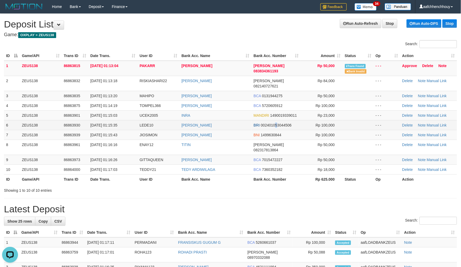
click at [293, 120] on td "BRI 002401053044506" at bounding box center [275, 125] width 49 height 10
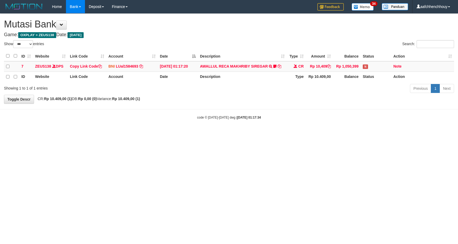
select select "***"
drag, startPoint x: 241, startPoint y: 130, endPoint x: 197, endPoint y: 157, distance: 51.5
click at [101, 133] on html "Toggle navigation Home Bank Account List Load By Website Group [OXPLAY] ZEUS138…" at bounding box center [229, 66] width 458 height 133
select select "***"
click at [307, 133] on html "Toggle navigation Home Bank Account List Load By Website Group [OXPLAY] ZEUS138…" at bounding box center [229, 66] width 458 height 133
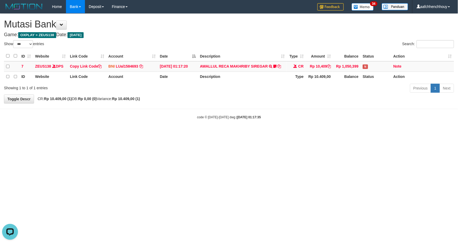
click at [307, 133] on html "Toggle navigation Home Bank Account List Load By Website Group [OXPLAY] ZEUS138…" at bounding box center [229, 66] width 458 height 133
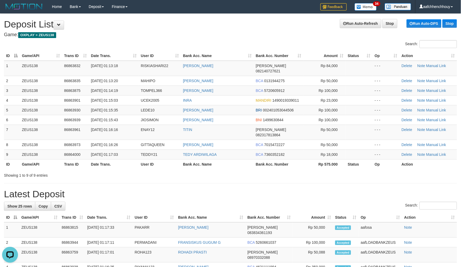
drag, startPoint x: 113, startPoint y: 41, endPoint x: 78, endPoint y: 28, distance: 37.4
click at [112, 41] on div "Search:" at bounding box center [230, 44] width 461 height 9
click at [188, 19] on h1 "Run Auto-Refresh Stop Run Auto-DPS Stop Deposit List" at bounding box center [230, 24] width 453 height 11
